Goal: Communication & Community: Share content

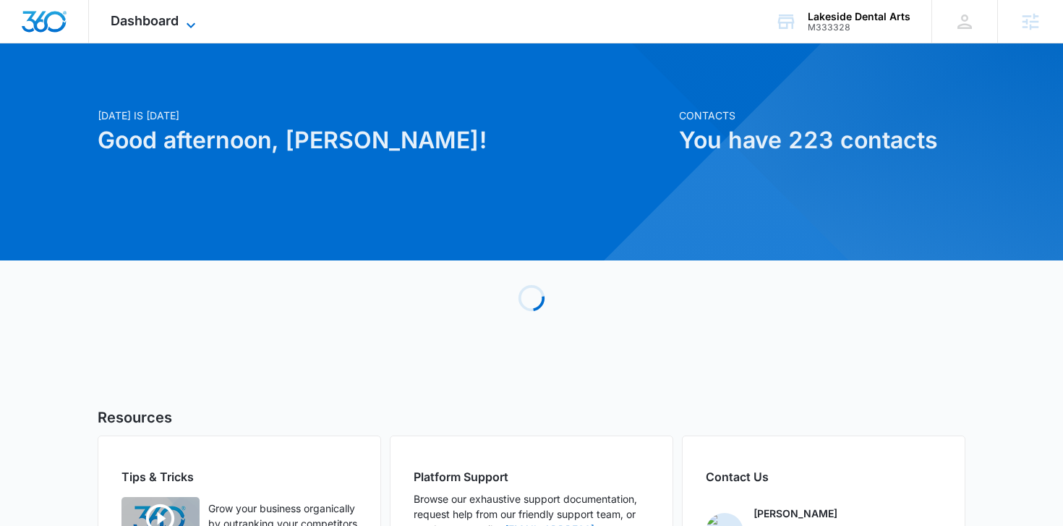
click at [178, 19] on span "Dashboard" at bounding box center [145, 20] width 68 height 15
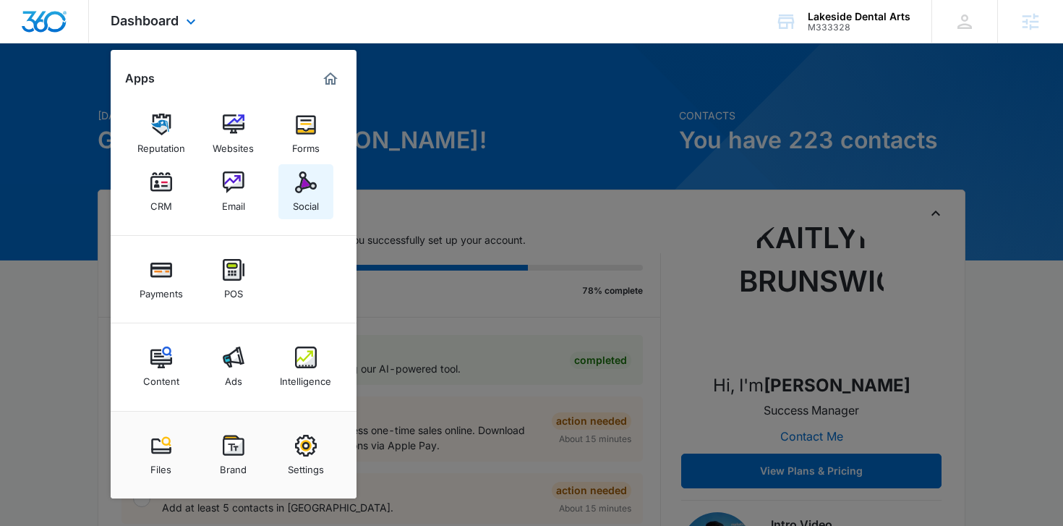
click at [297, 205] on div "Social" at bounding box center [306, 202] width 26 height 19
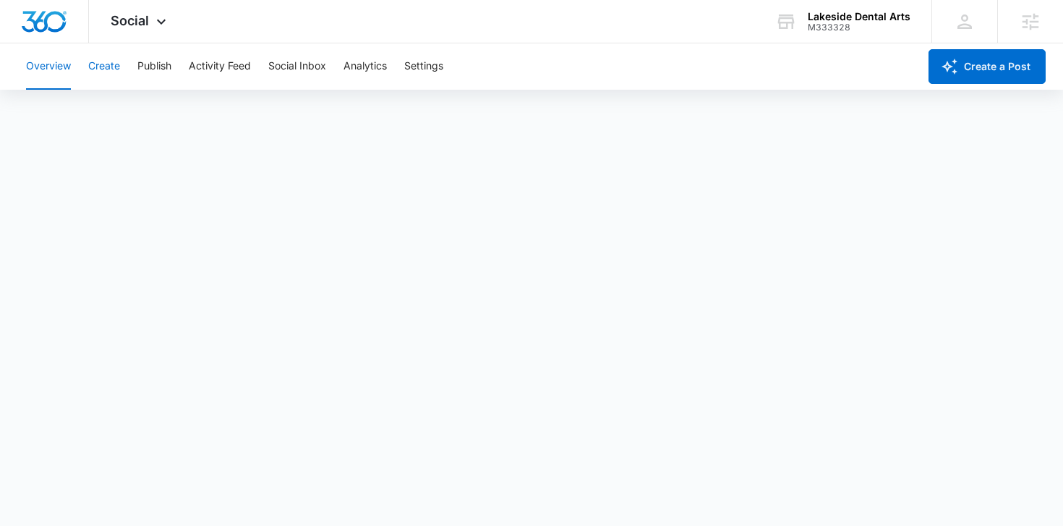
click at [119, 63] on button "Create" at bounding box center [104, 66] width 32 height 46
